Goal: Information Seeking & Learning: Learn about a topic

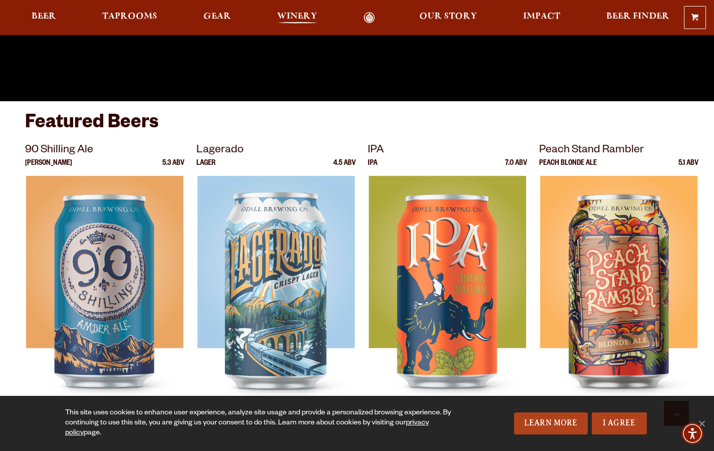
scroll to position [302, 0]
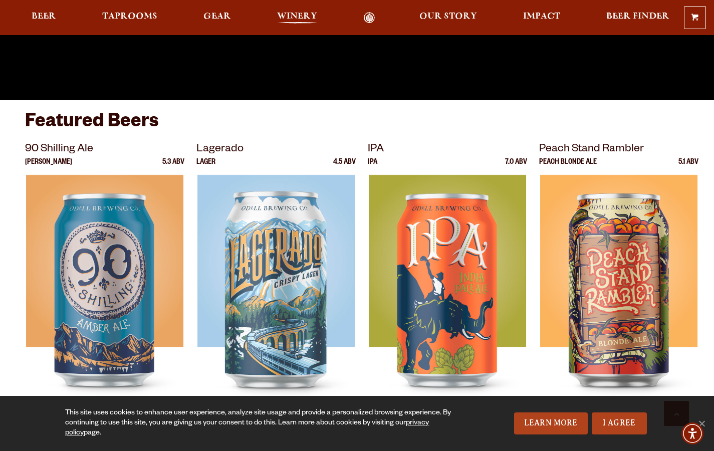
click at [294, 14] on span "Winery" at bounding box center [297, 17] width 40 height 8
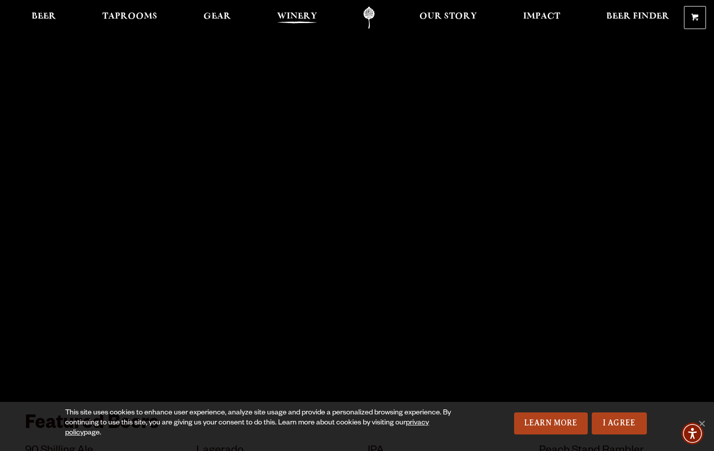
scroll to position [0, 0]
click at [445, 19] on span "Our Story" at bounding box center [448, 17] width 58 height 8
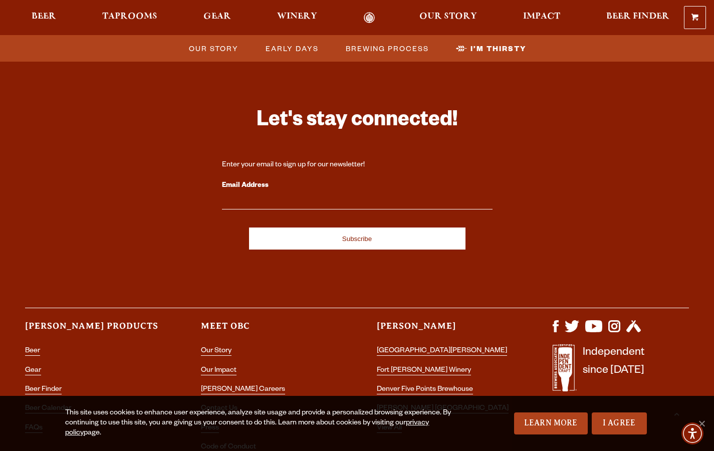
scroll to position [3329, 0]
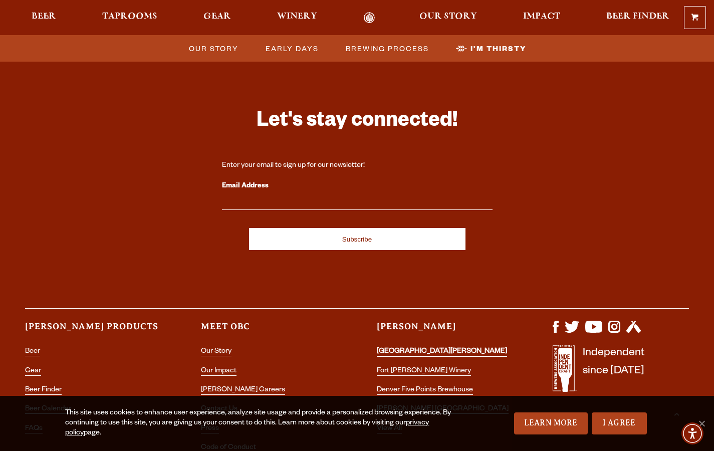
click at [398, 348] on link "[GEOGRAPHIC_DATA][PERSON_NAME]" at bounding box center [442, 352] width 130 height 9
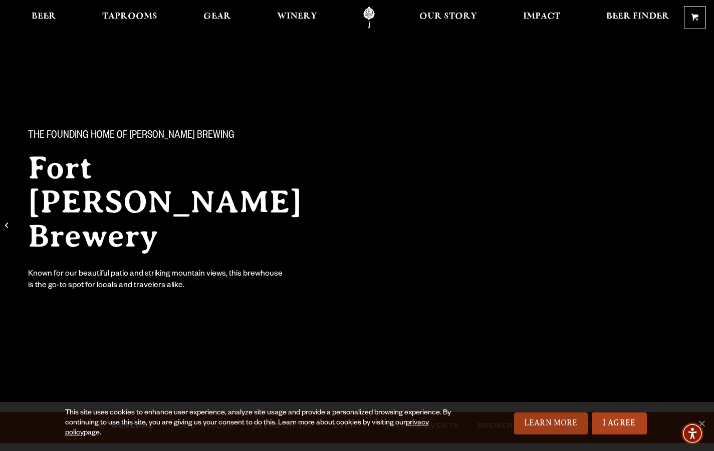
click at [575, 423] on link "Learn More" at bounding box center [551, 423] width 74 height 22
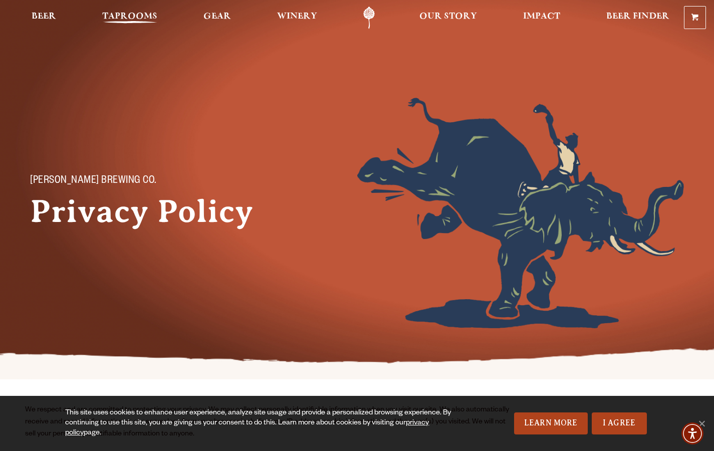
click at [133, 17] on span "Taprooms" at bounding box center [129, 17] width 55 height 8
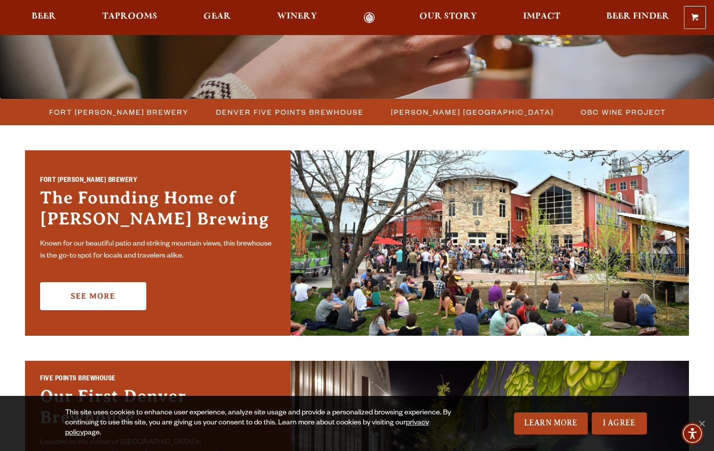
scroll to position [230, 0]
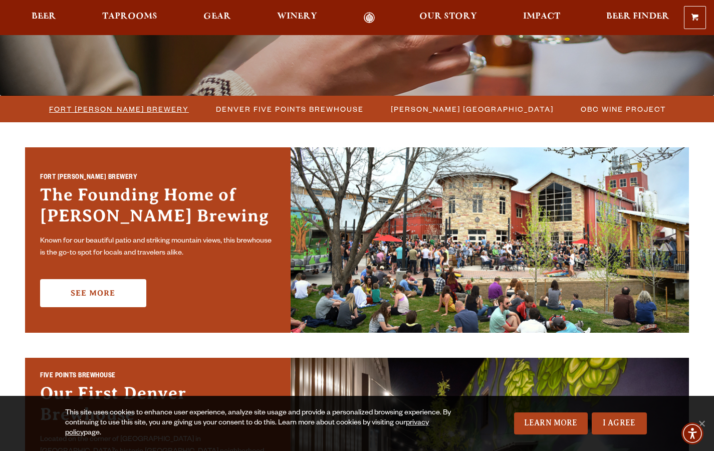
click at [141, 108] on span "Fort [PERSON_NAME] Brewery" at bounding box center [119, 109] width 140 height 15
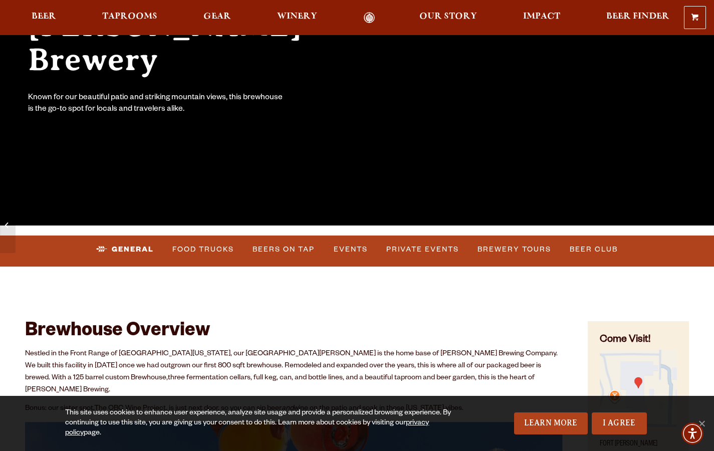
scroll to position [179, 0]
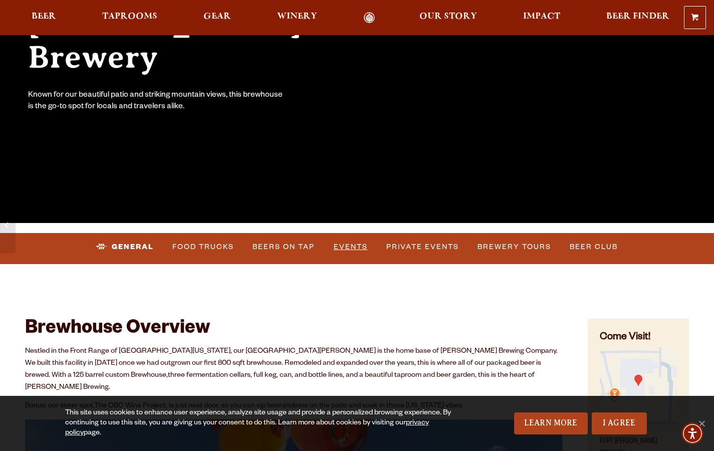
click at [351, 244] on link "Events" at bounding box center [351, 246] width 42 height 23
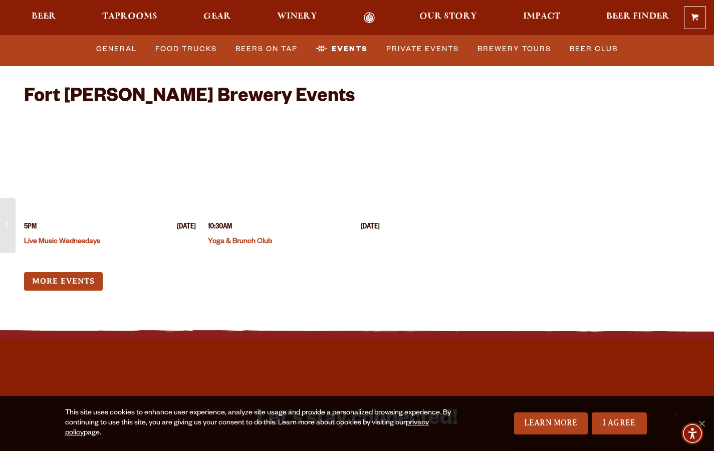
scroll to position [3879, 0]
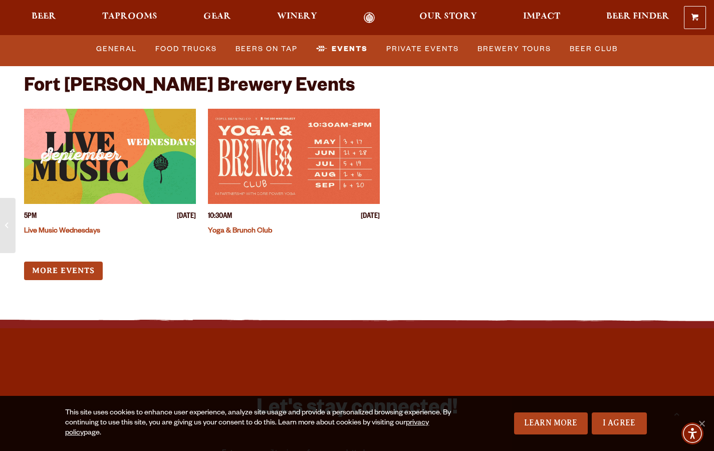
click at [142, 154] on img "View event details" at bounding box center [110, 156] width 172 height 95
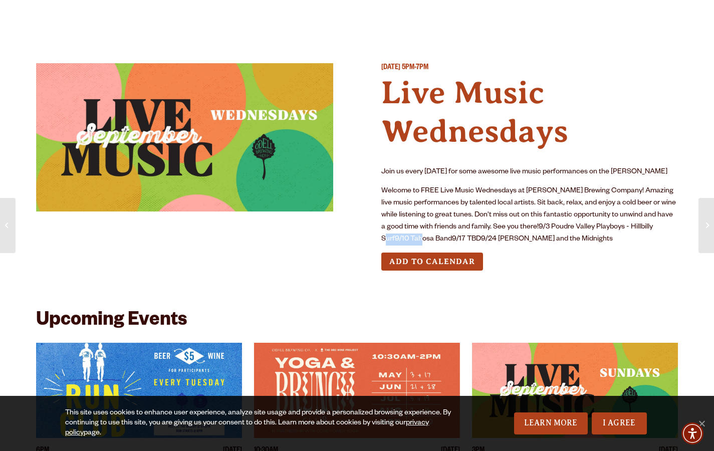
drag, startPoint x: 423, startPoint y: 235, endPoint x: 379, endPoint y: 237, distance: 43.6
click at [381, 237] on p "Welcome to FREE Live Music Wednesdays at Odell Brewing Company! Amazing live mu…" at bounding box center [529, 215] width 297 height 60
copy p "Tahosa Band"
